Goal: Find specific page/section: Find specific page/section

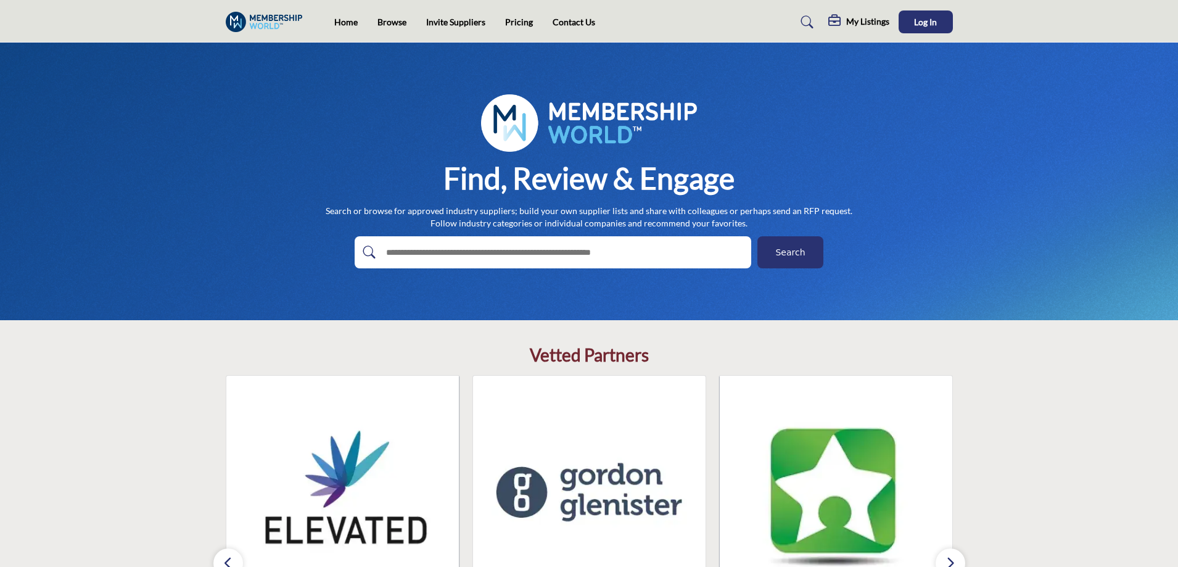
click at [781, 254] on span "Search" at bounding box center [790, 252] width 30 height 13
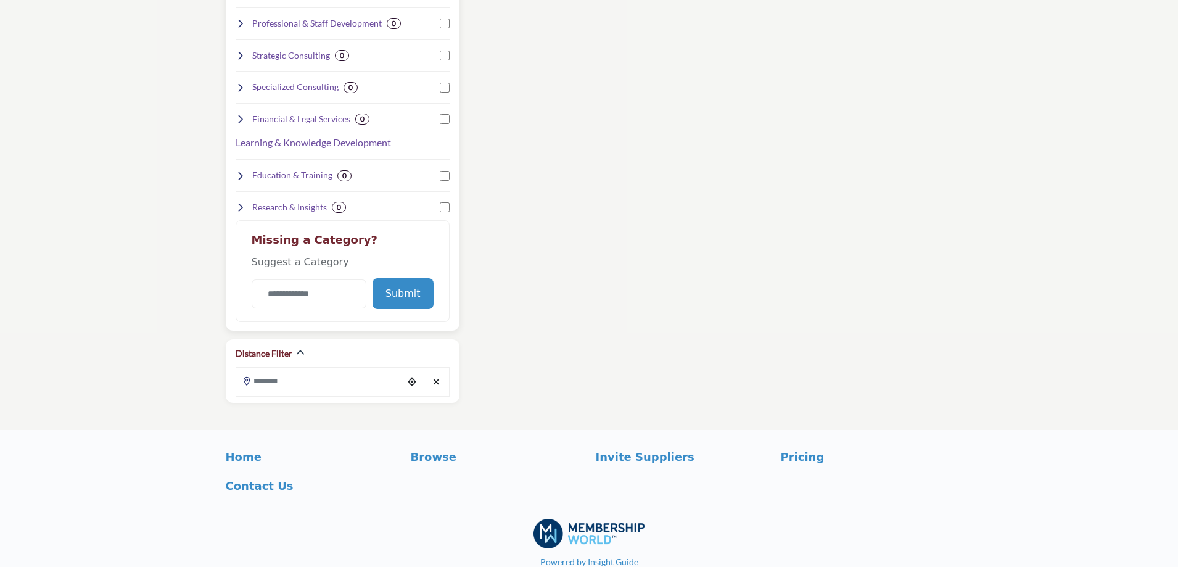
scroll to position [787, 0]
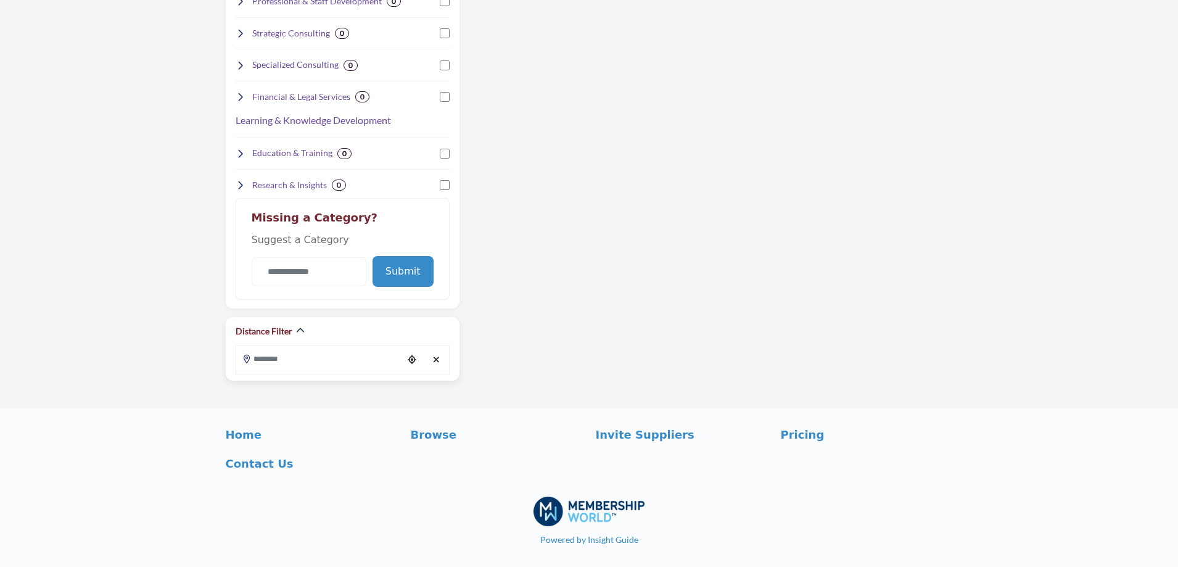
click at [436, 359] on icon "Clear search location" at bounding box center [436, 359] width 7 height 9
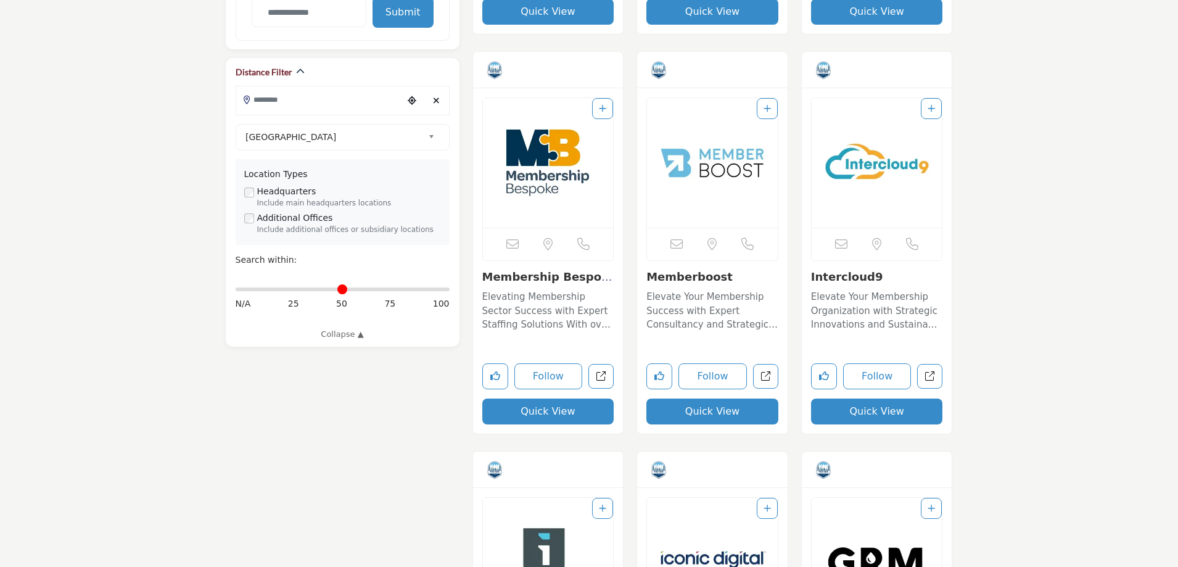
scroll to position [987, 0]
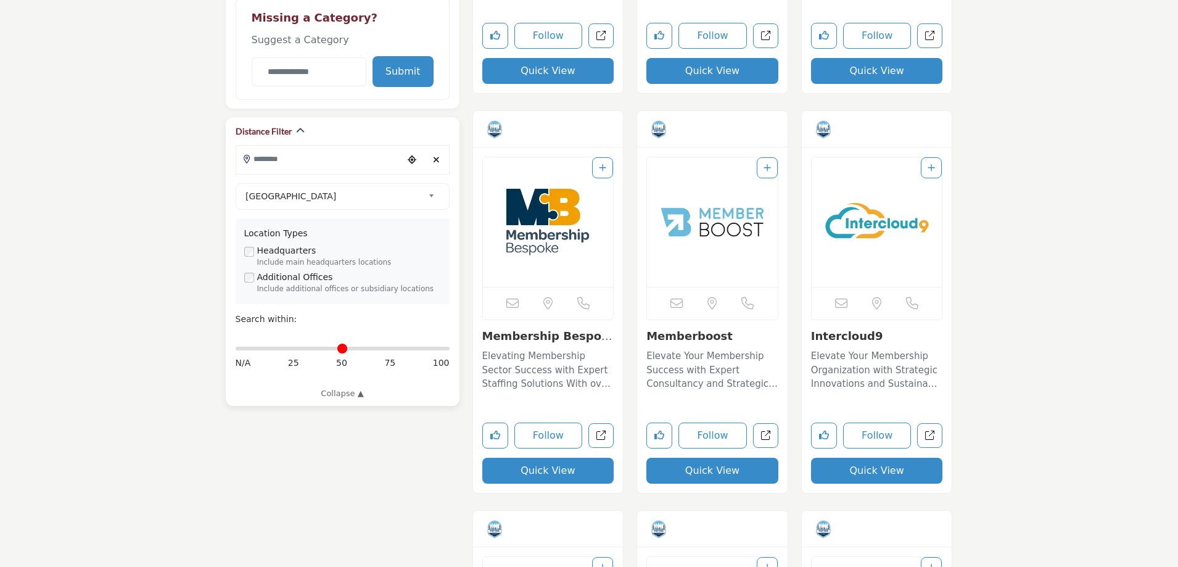
click at [411, 194] on span "United States" at bounding box center [334, 196] width 178 height 15
type input "***"
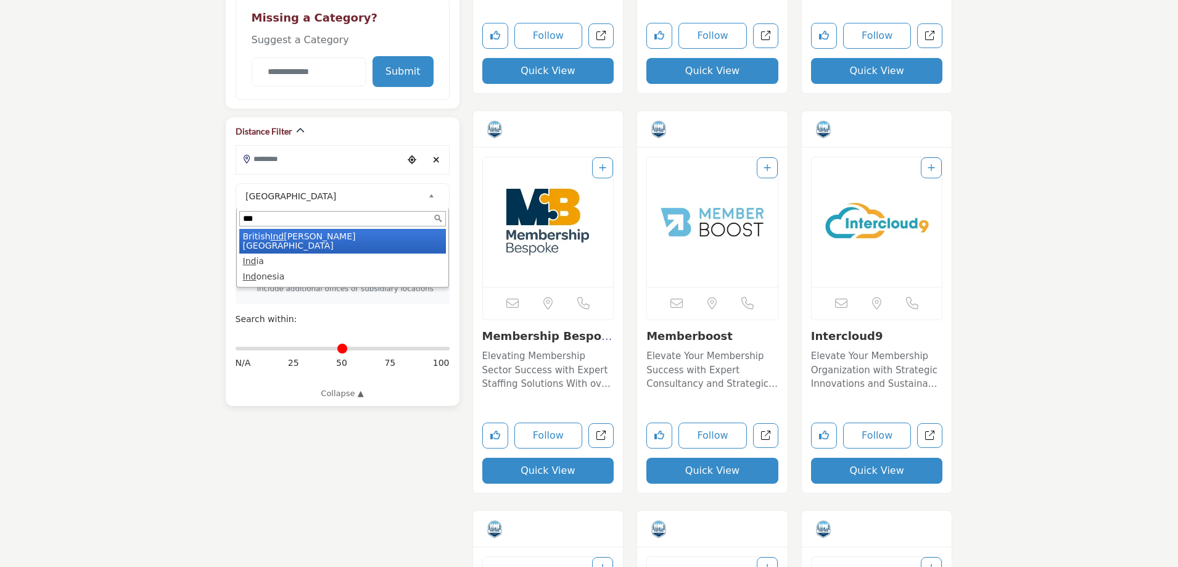
drag, startPoint x: 275, startPoint y: 221, endPoint x: 234, endPoint y: 221, distance: 41.3
click at [234, 221] on div "Distance Filter" at bounding box center [343, 261] width 234 height 289
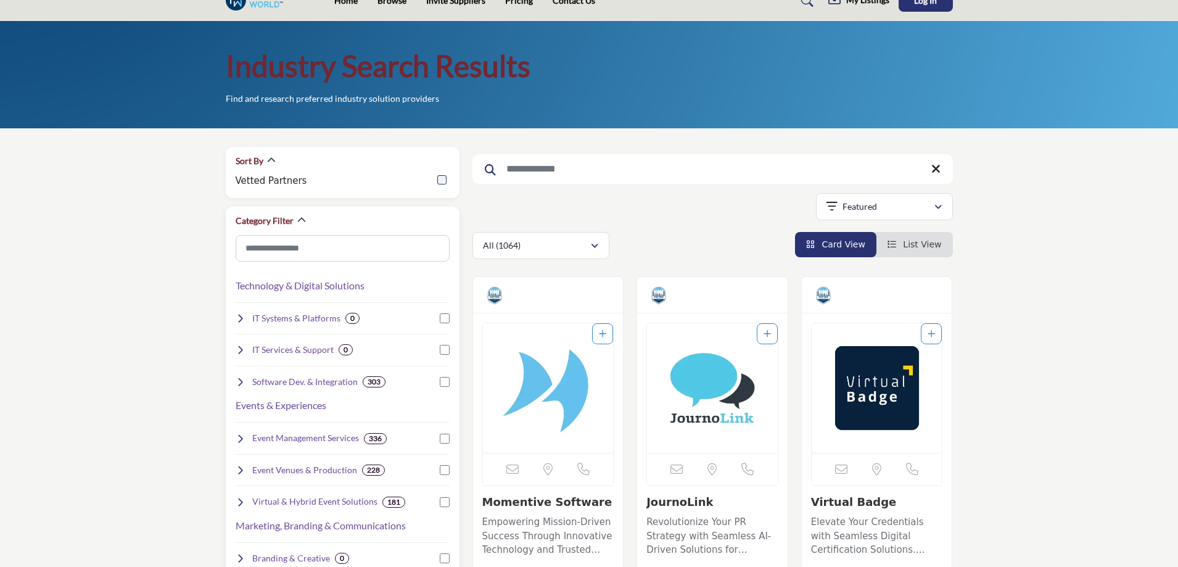
scroll to position [0, 0]
